Goal: Use online tool/utility: Utilize a website feature to perform a specific function

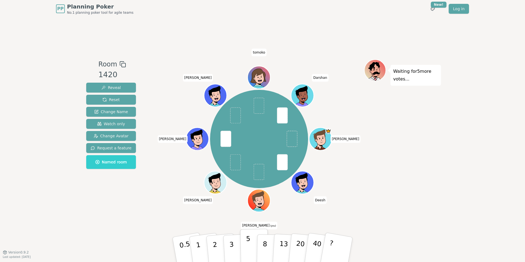
click at [251, 252] on button "5" at bounding box center [254, 250] width 28 height 42
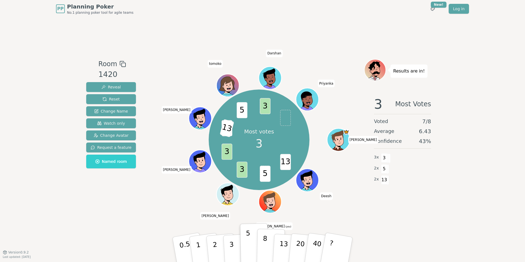
drag, startPoint x: 269, startPoint y: 250, endPoint x: 265, endPoint y: 248, distance: 4.5
click at [266, 248] on button "8" at bounding box center [271, 250] width 28 height 42
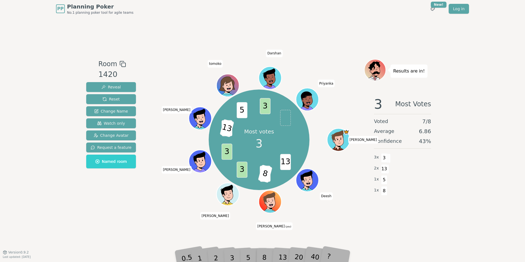
click at [268, 254] on div "8" at bounding box center [270, 250] width 17 height 20
click at [282, 254] on div "13" at bounding box center [288, 250] width 18 height 20
click at [267, 173] on span "5" at bounding box center [265, 174] width 11 height 16
click at [276, 175] on span "8" at bounding box center [276, 174] width 15 height 18
click at [282, 253] on div "13" at bounding box center [288, 250] width 18 height 20
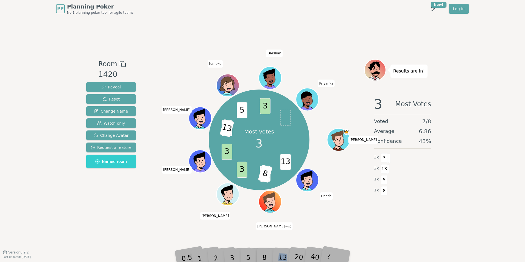
click at [282, 253] on div "13" at bounding box center [288, 250] width 18 height 20
drag, startPoint x: 282, startPoint y: 253, endPoint x: 381, endPoint y: 233, distance: 100.0
click at [381, 233] on div "Room 1420 Reveal Reset Change Name Watch only Change Avatar Request a feature N…" at bounding box center [262, 135] width 357 height 235
click at [262, 253] on div "5" at bounding box center [254, 250] width 17 height 20
click at [278, 253] on div "8" at bounding box center [270, 250] width 17 height 20
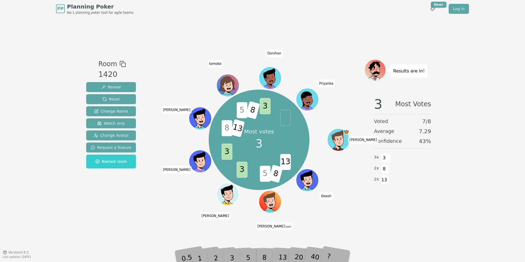
click at [267, 167] on span "5" at bounding box center [265, 174] width 11 height 16
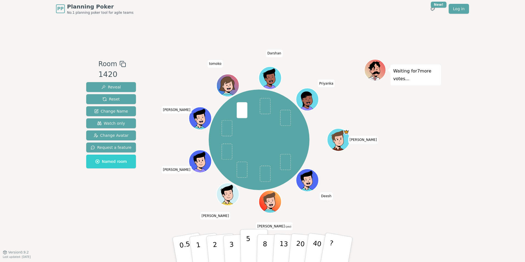
click at [247, 254] on p "5" at bounding box center [248, 250] width 5 height 30
click at [221, 256] on button "2" at bounding box center [221, 250] width 31 height 44
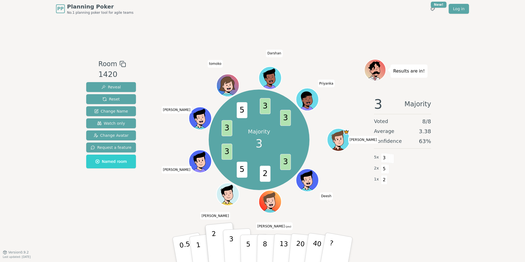
click at [234, 247] on button "3" at bounding box center [238, 249] width 30 height 43
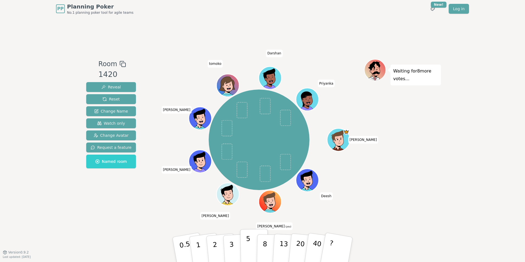
click at [254, 249] on button "5" at bounding box center [254, 250] width 28 height 42
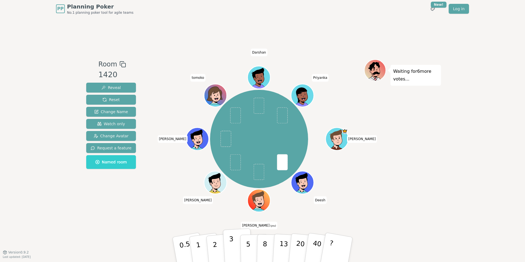
click at [234, 253] on button "3" at bounding box center [238, 249] width 30 height 43
click at [214, 257] on button "2" at bounding box center [221, 250] width 31 height 44
click at [217, 249] on p "2" at bounding box center [215, 251] width 7 height 30
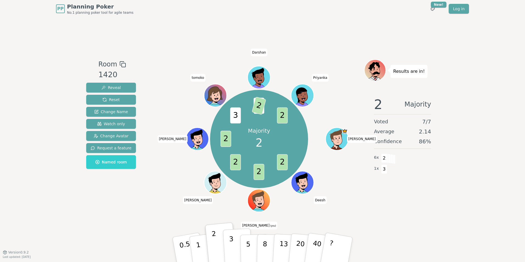
click at [236, 254] on button "3" at bounding box center [238, 249] width 30 height 43
